Goal: Task Accomplishment & Management: Complete application form

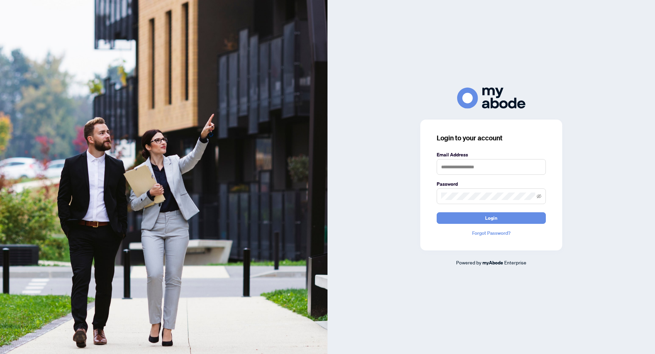
click at [468, 157] on label "Email Address" at bounding box center [491, 155] width 109 height 8
click at [465, 164] on input "text" at bounding box center [491, 167] width 109 height 16
type input "**********"
click at [437, 213] on button "Login" at bounding box center [491, 219] width 109 height 12
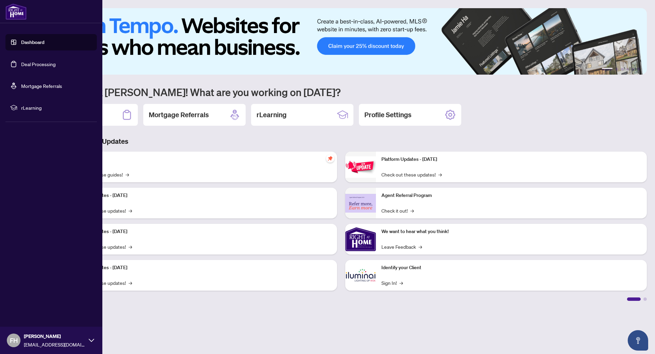
click at [30, 65] on link "Deal Processing" at bounding box center [38, 64] width 34 height 6
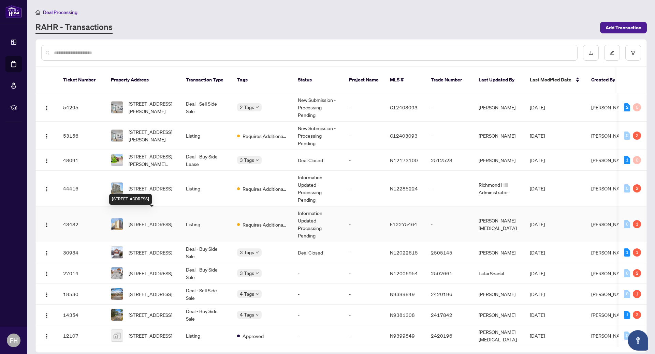
click at [136, 221] on span "[STREET_ADDRESS]" at bounding box center [151, 225] width 44 height 8
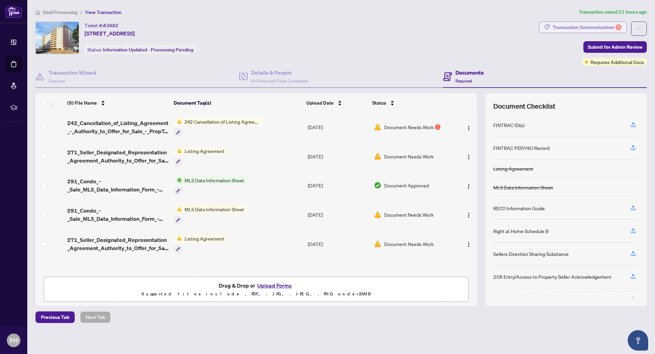
click at [582, 28] on div "Transaction Communication 1" at bounding box center [587, 27] width 69 height 11
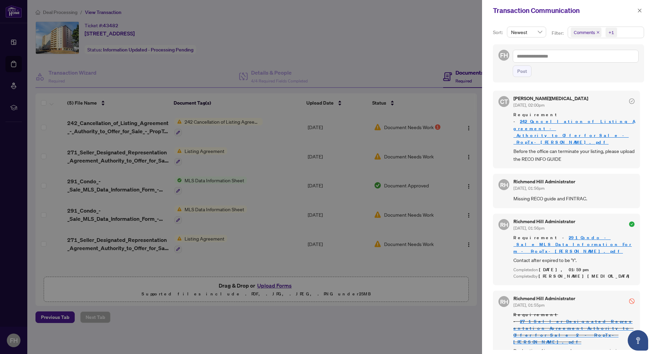
click at [438, 65] on div at bounding box center [327, 177] width 655 height 354
click at [639, 10] on icon "close" at bounding box center [640, 11] width 4 height 4
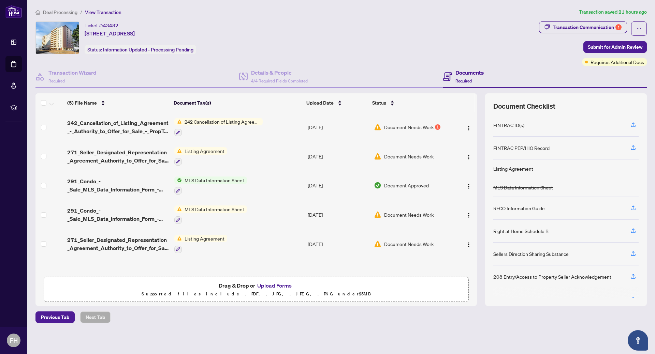
click at [274, 286] on button "Upload Forms" at bounding box center [274, 285] width 39 height 9
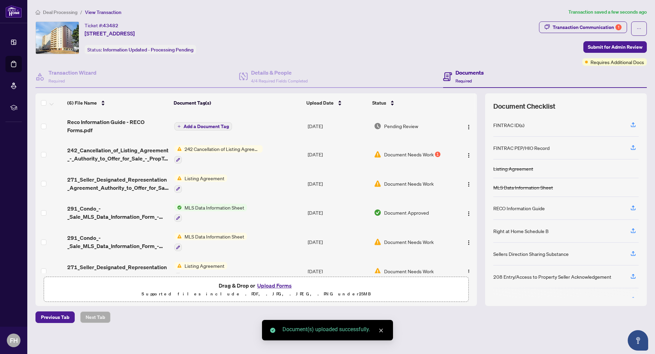
click at [187, 124] on span "Add a Document Tag" at bounding box center [206, 126] width 45 height 5
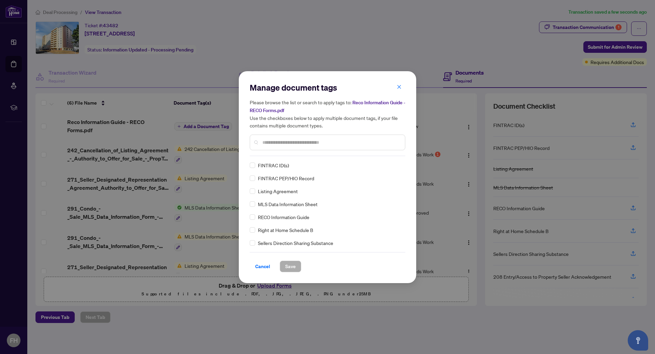
click at [273, 157] on div "Manage document tags Please browse the list or search to apply tags to: Reco In…" at bounding box center [328, 177] width 156 height 190
click at [270, 142] on input "text" at bounding box center [330, 143] width 137 height 8
type input "***"
click at [292, 264] on span "Save" at bounding box center [290, 266] width 11 height 11
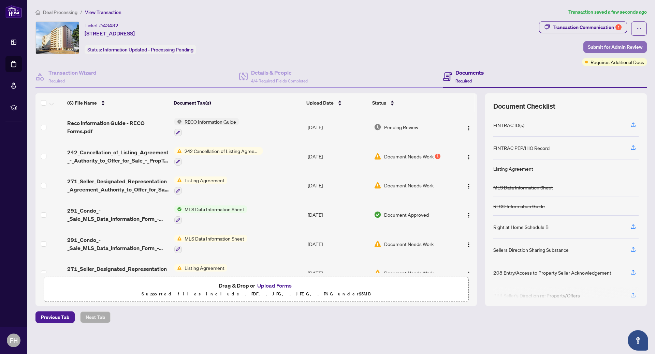
click at [604, 48] on span "Submit for Admin Review" at bounding box center [615, 47] width 55 height 11
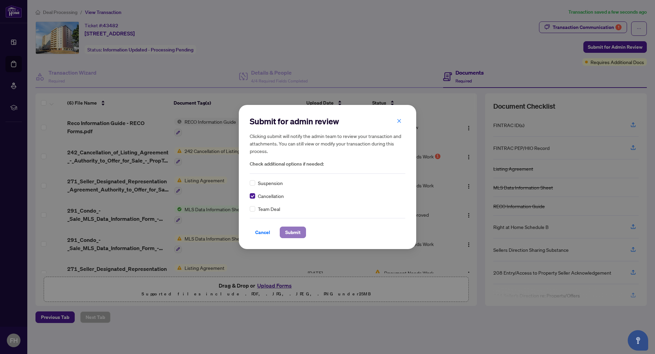
click at [297, 233] on span "Submit" at bounding box center [292, 232] width 15 height 11
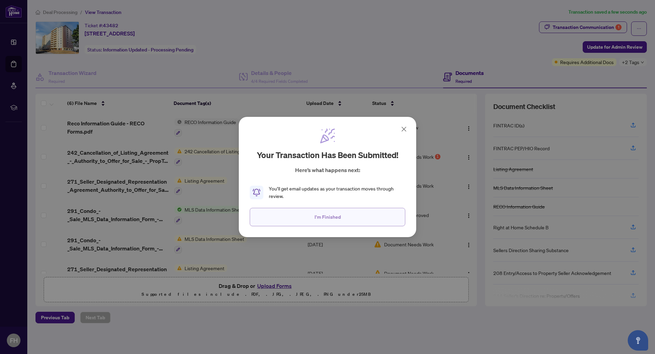
click at [325, 219] on span "I'm Finished" at bounding box center [328, 217] width 26 height 11
